Goal: Go to known website: Access a specific website the user already knows

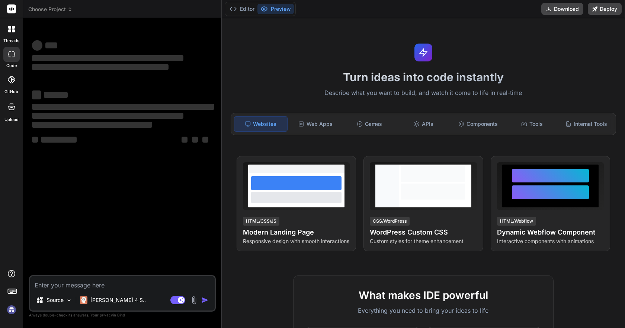
click at [10, 309] on img at bounding box center [11, 309] width 13 height 13
type textarea "x"
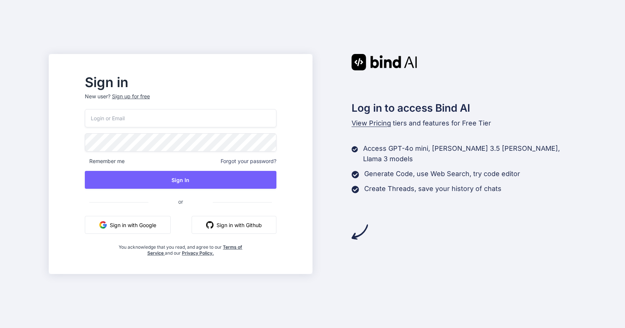
click at [242, 224] on button "Sign in with Github" at bounding box center [233, 225] width 85 height 18
